Goal: Information Seeking & Learning: Learn about a topic

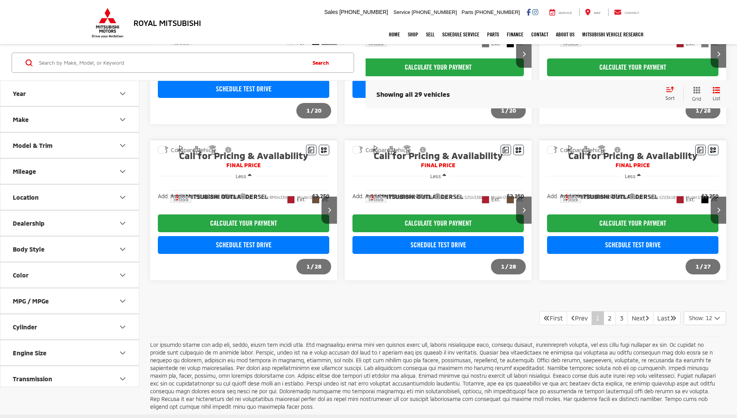
scroll to position [458, 0]
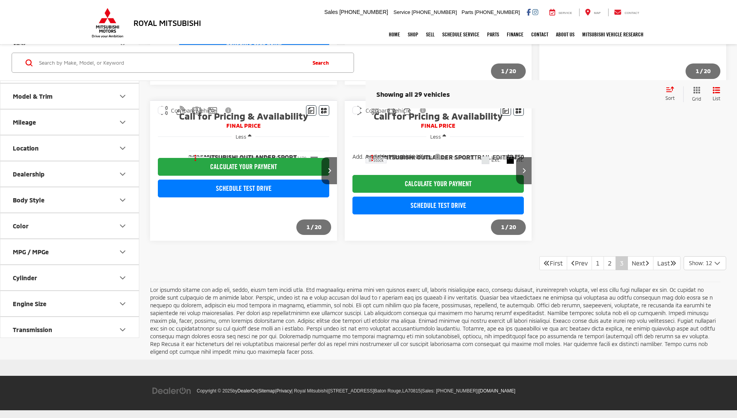
scroll to position [229, 0]
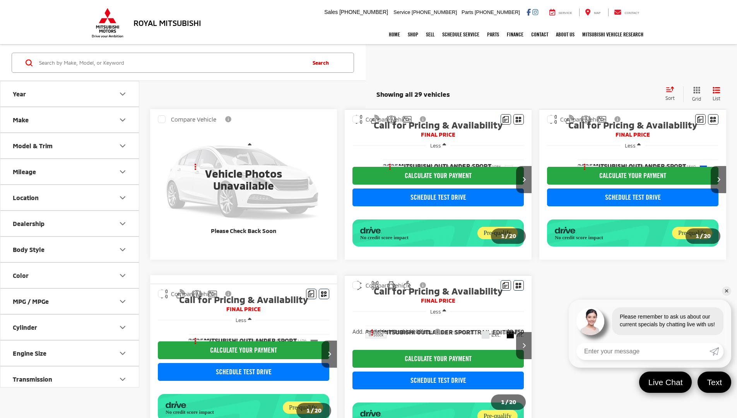
scroll to position [229, 0]
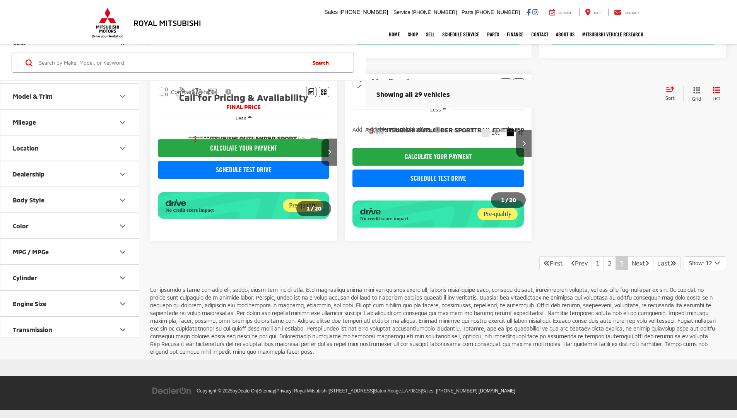
scroll to position [304, 0]
